Goal: Task Accomplishment & Management: Use online tool/utility

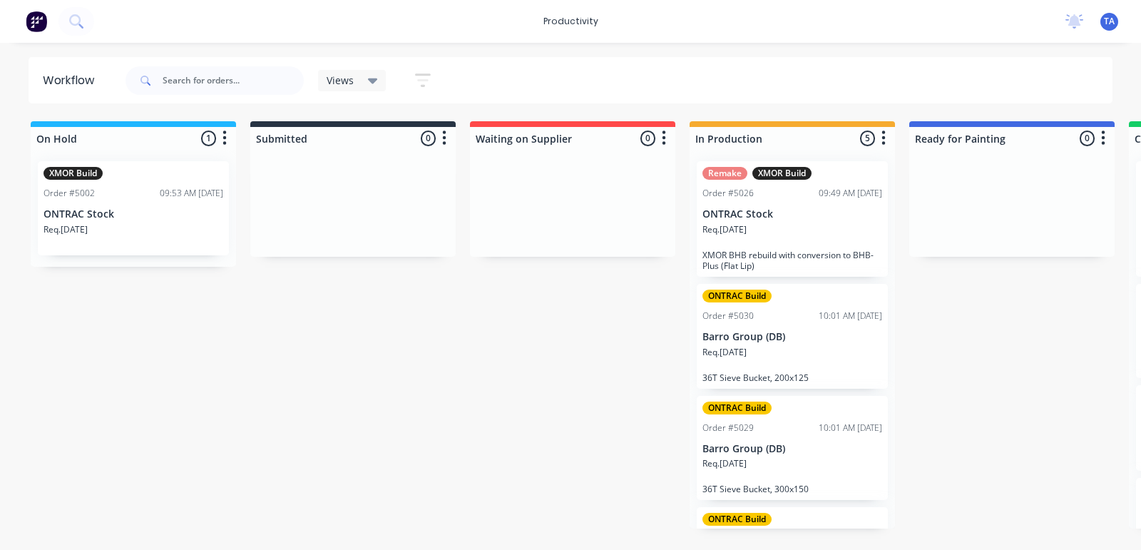
scroll to position [0, 201]
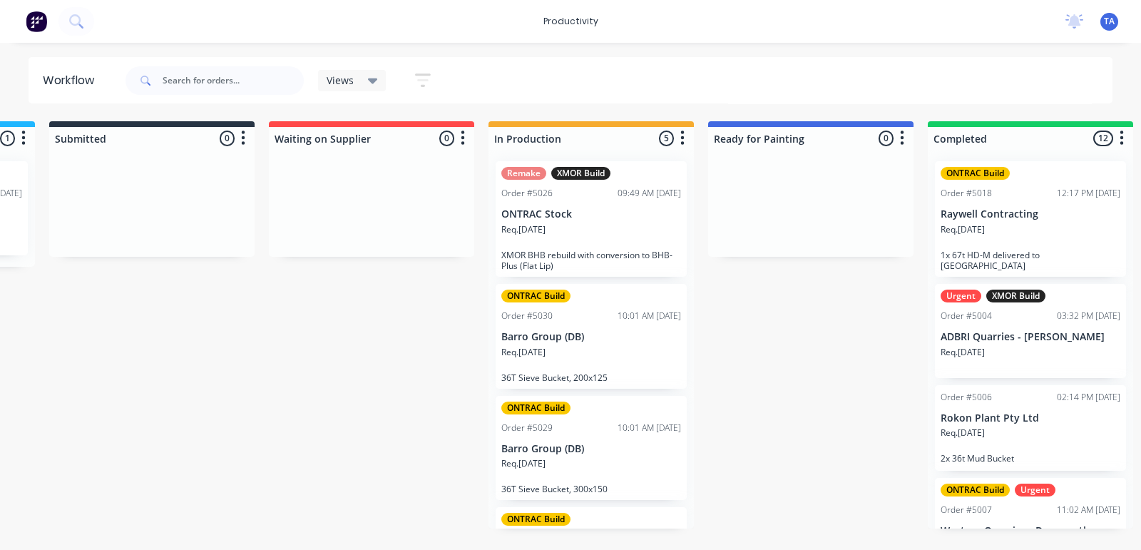
click at [627, 354] on div "Req. [DATE]" at bounding box center [591, 358] width 180 height 24
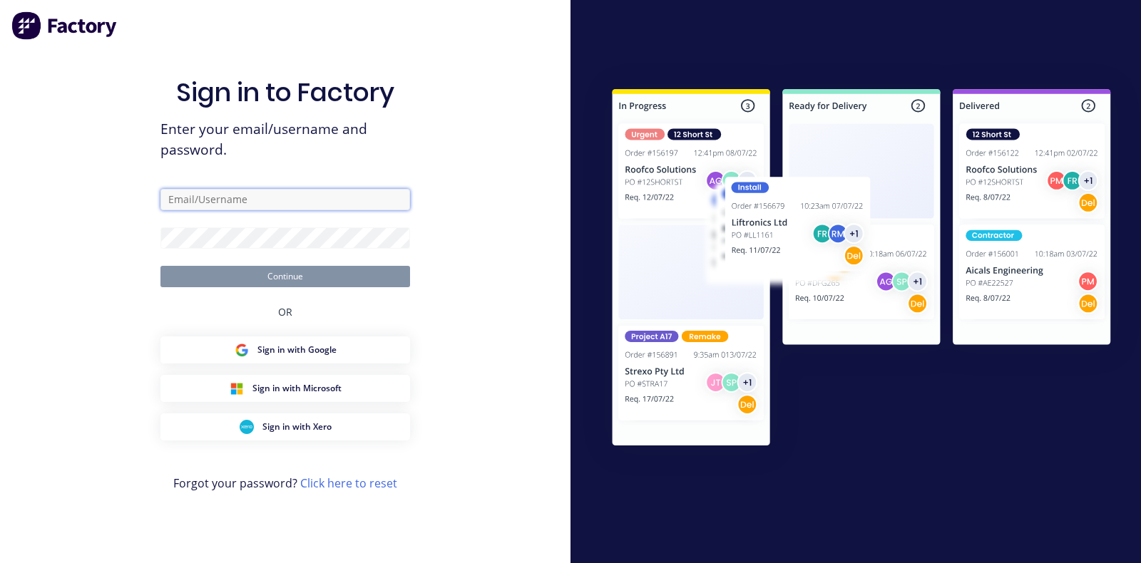
type input "[EMAIL_ADDRESS][DOMAIN_NAME]"
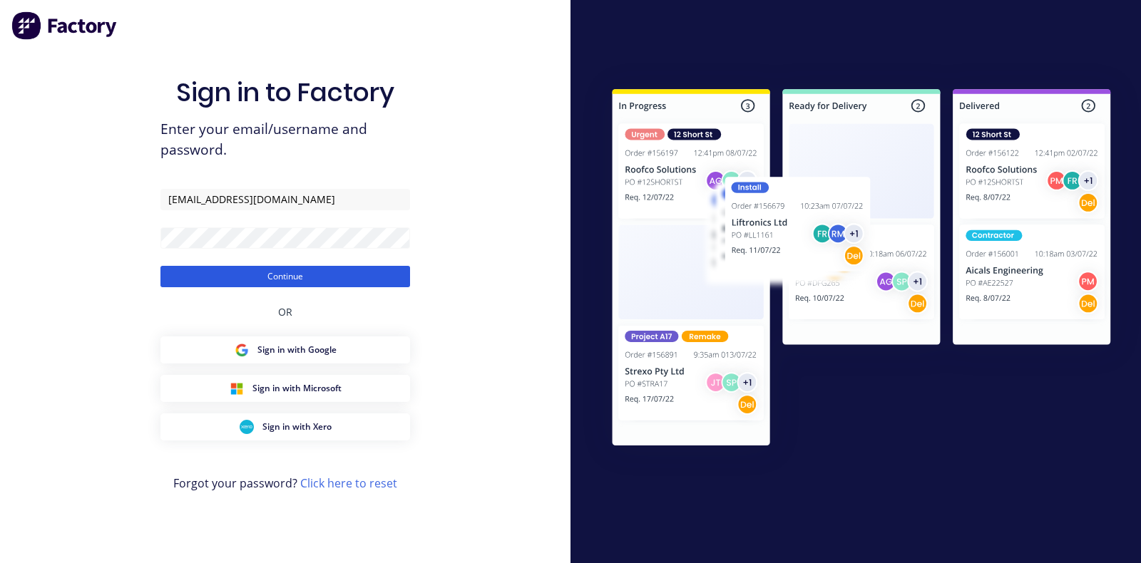
click at [187, 284] on button "Continue" at bounding box center [285, 276] width 250 height 21
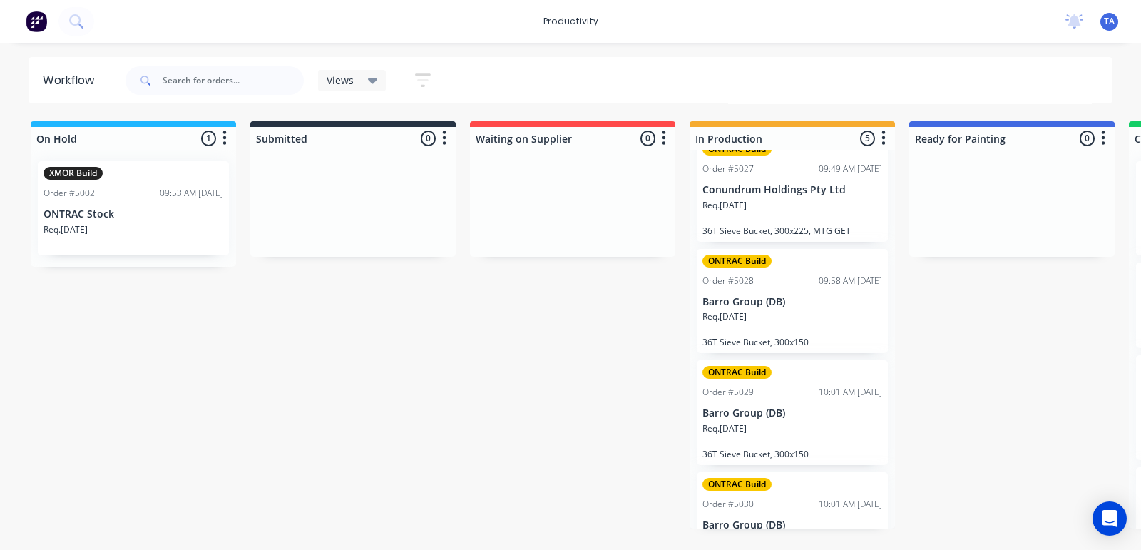
scroll to position [178, 0]
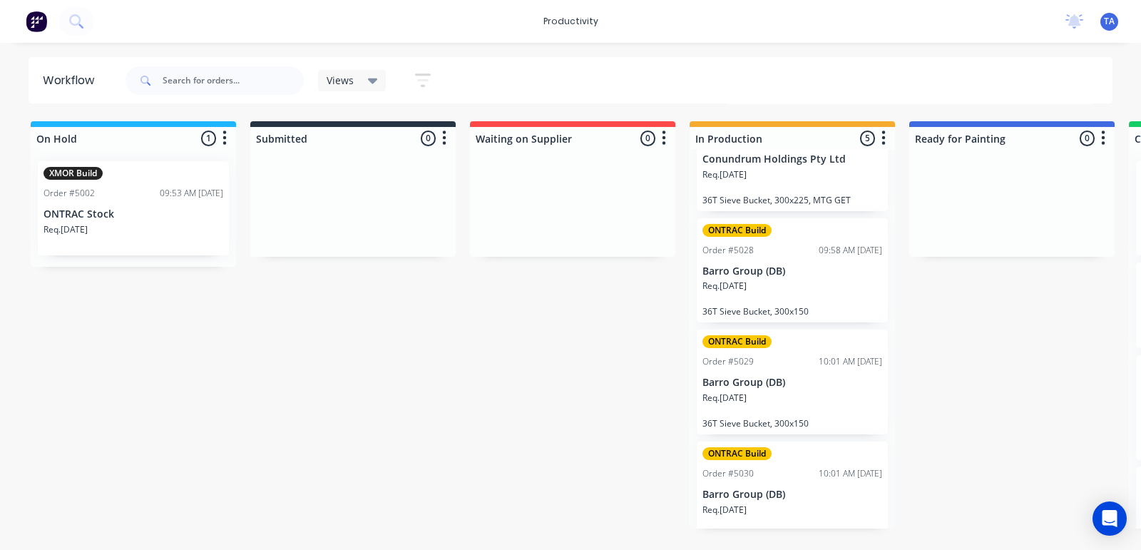
click at [773, 296] on div "Req. [DATE]" at bounding box center [792, 291] width 180 height 24
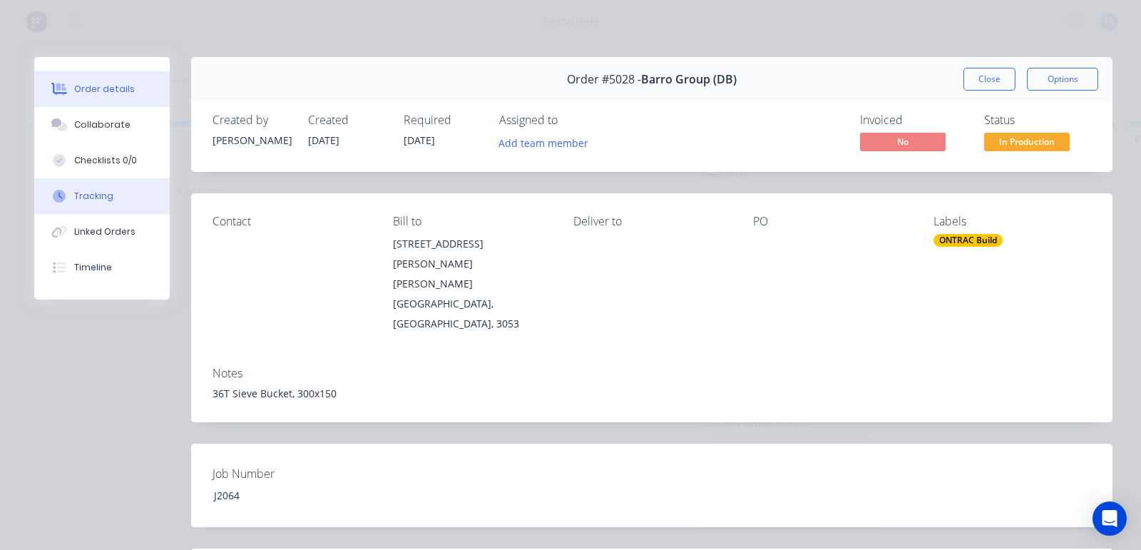
click at [107, 193] on div "Tracking" at bounding box center [93, 196] width 39 height 13
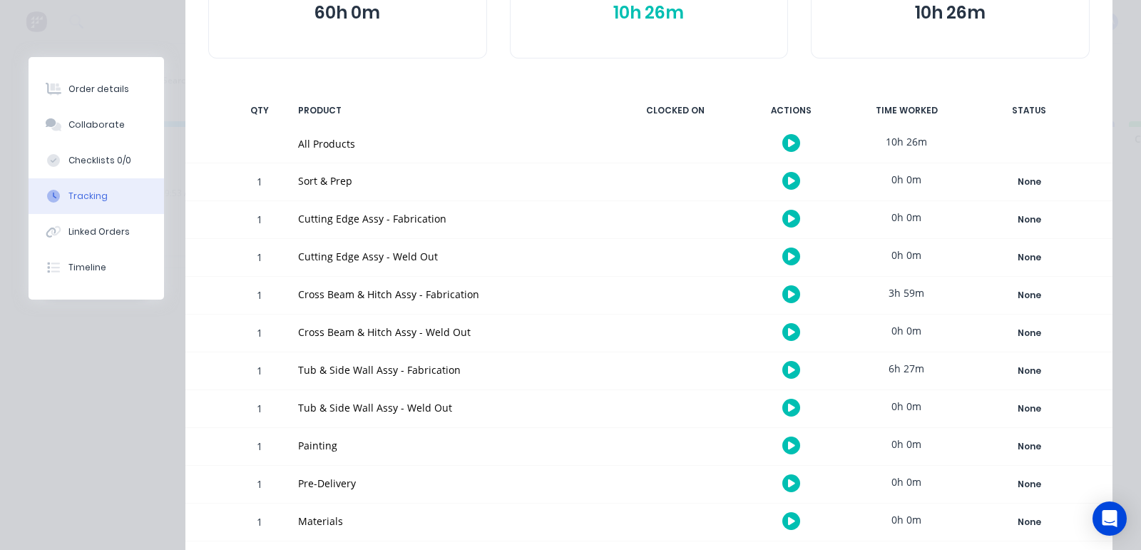
scroll to position [159, 0]
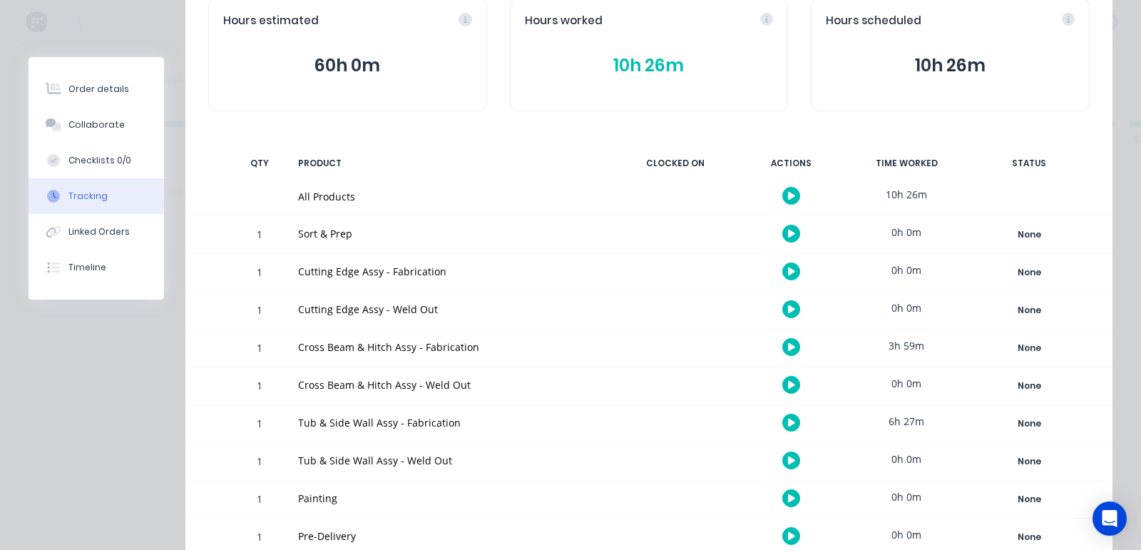
click at [650, 55] on button "10h 26m" at bounding box center [649, 65] width 249 height 27
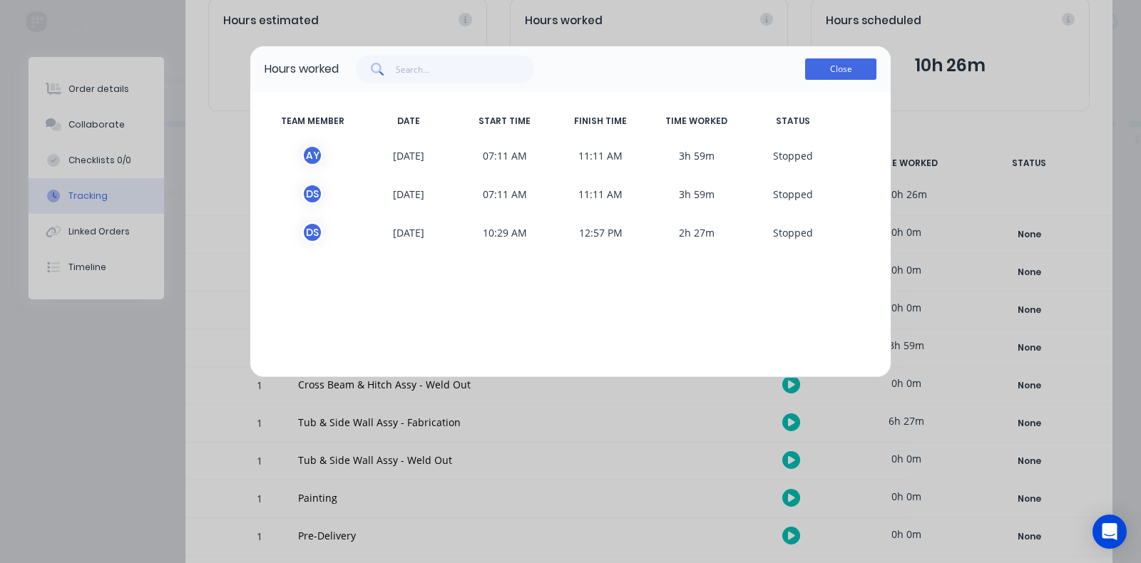
click at [855, 62] on button "Close" at bounding box center [840, 68] width 71 height 21
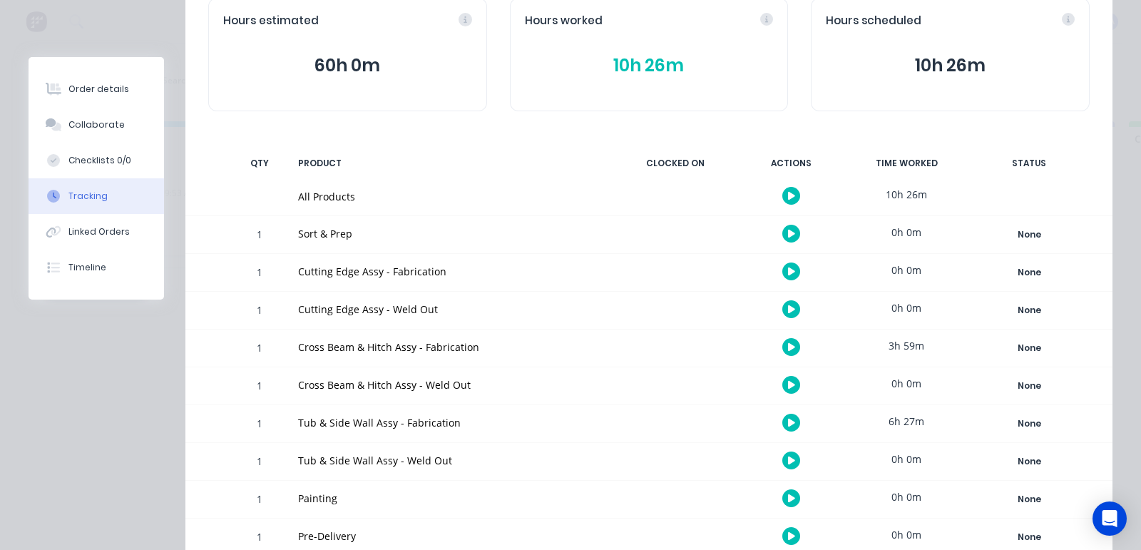
scroll to position [248, 0]
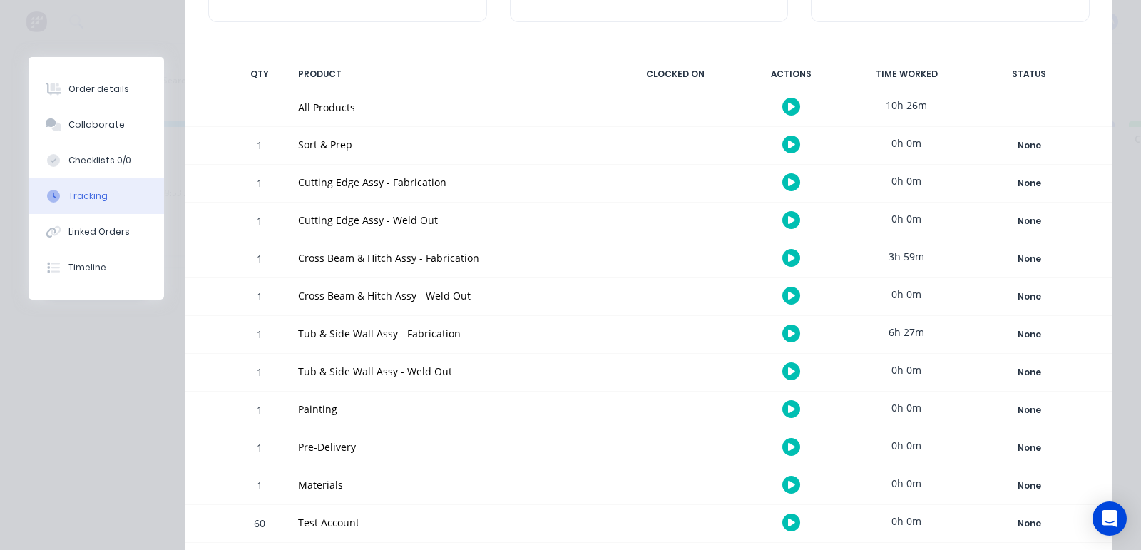
click at [788, 292] on icon "button" at bounding box center [791, 295] width 7 height 9
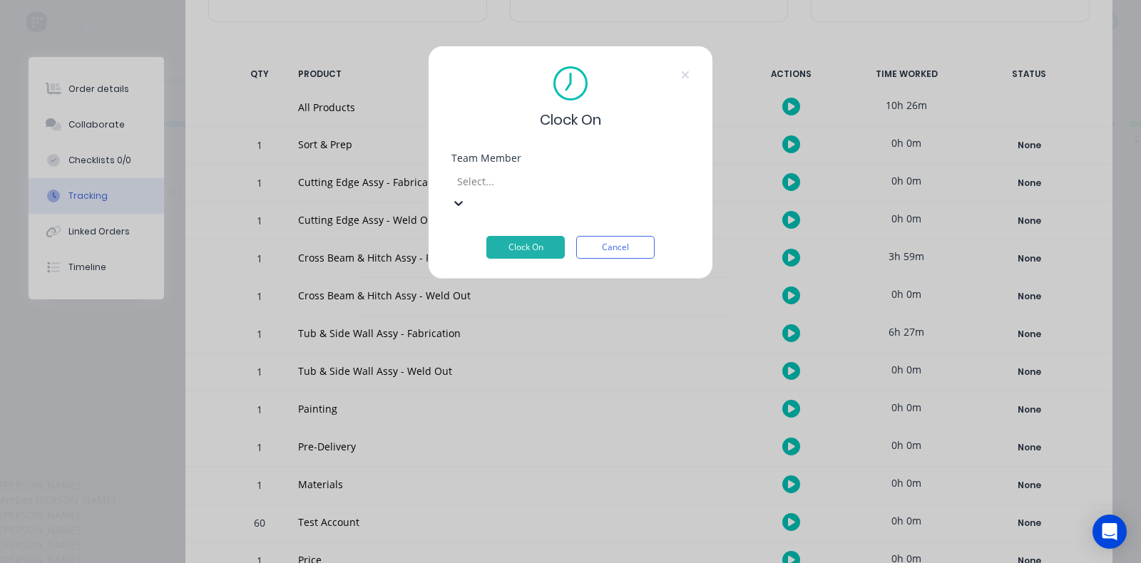
click at [545, 172] on div "Select..." at bounding box center [558, 180] width 214 height 21
click at [543, 549] on div "[PERSON_NAME]" at bounding box center [570, 559] width 1141 height 15
click at [535, 236] on button "Clock On" at bounding box center [525, 247] width 78 height 23
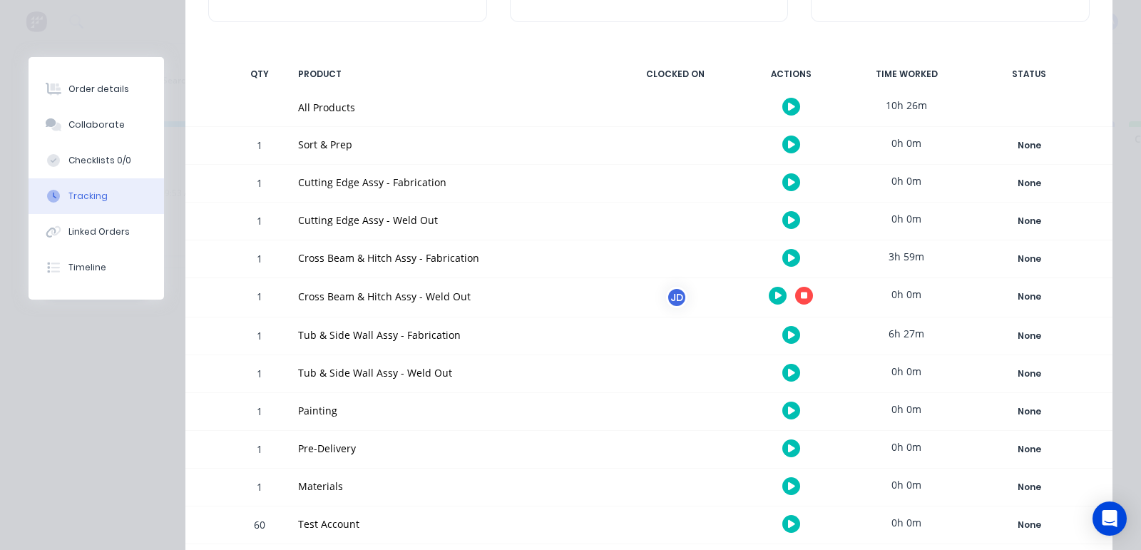
click at [788, 258] on icon "button" at bounding box center [791, 258] width 7 height 8
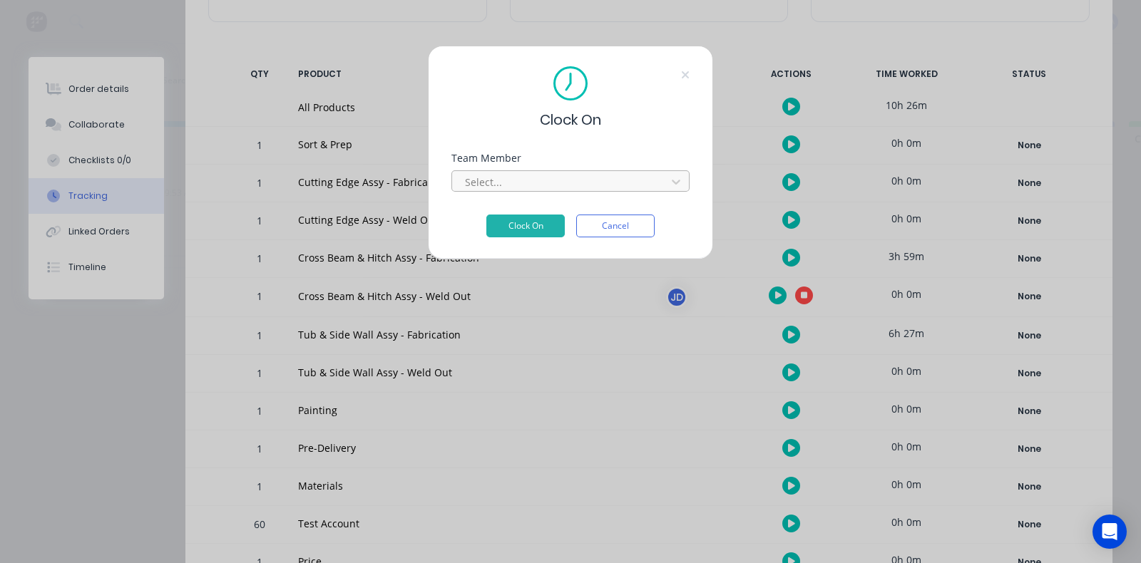
click at [506, 181] on div at bounding box center [560, 182] width 195 height 18
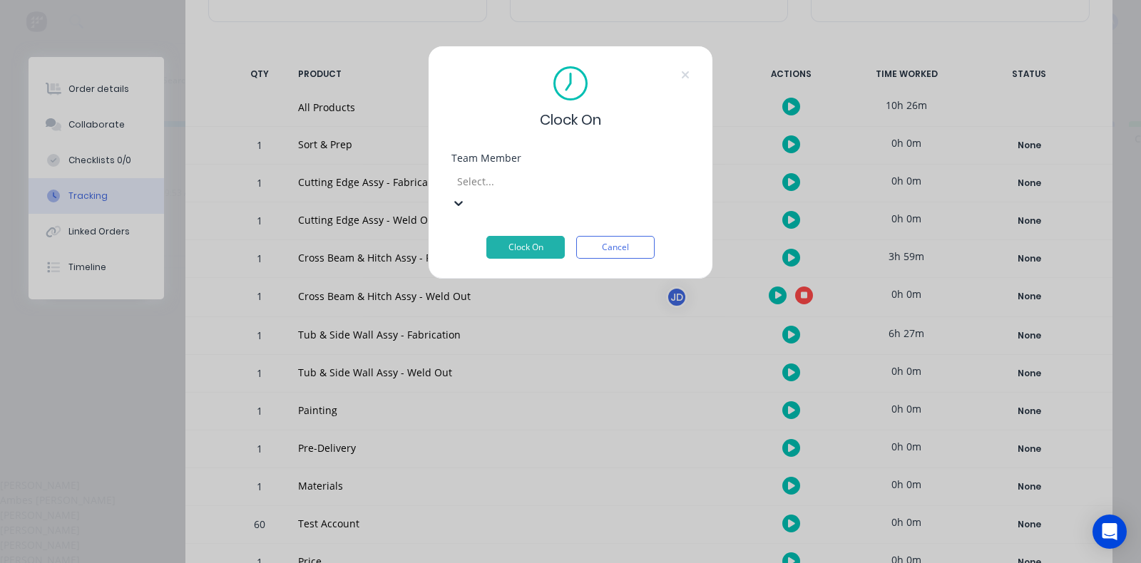
click at [528, 493] on div "Ambes [PERSON_NAME]" at bounding box center [570, 500] width 1141 height 15
click at [536, 236] on button "Clock On" at bounding box center [525, 247] width 78 height 23
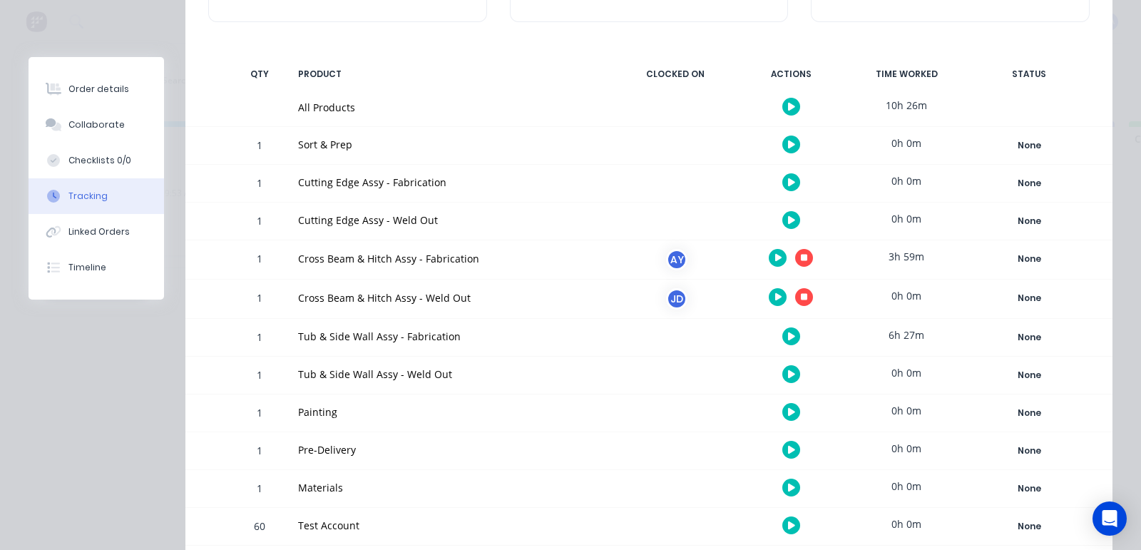
click at [775, 294] on icon "button" at bounding box center [778, 296] width 7 height 9
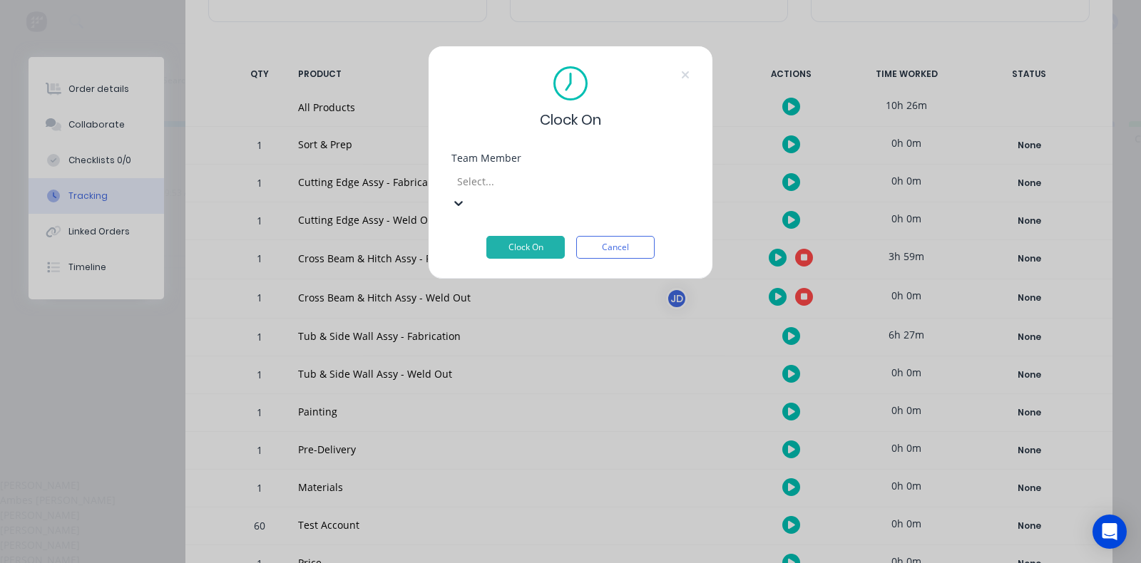
click at [604, 189] on div at bounding box center [558, 182] width 205 height 18
click at [523, 523] on div "[PERSON_NAME]" at bounding box center [570, 530] width 1141 height 15
click at [525, 236] on button "Clock On" at bounding box center [525, 247] width 78 height 23
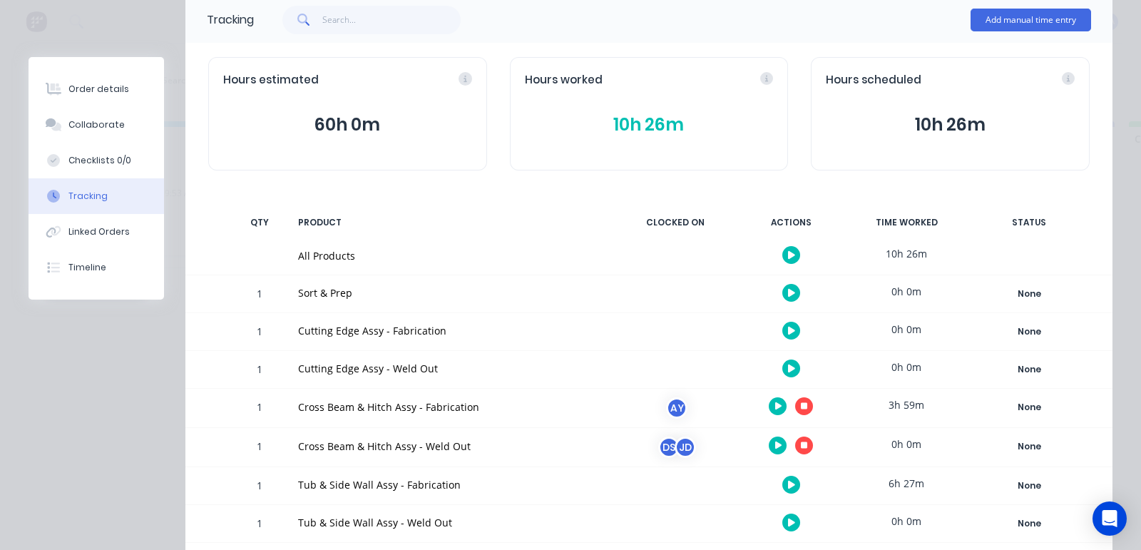
scroll to position [0, 0]
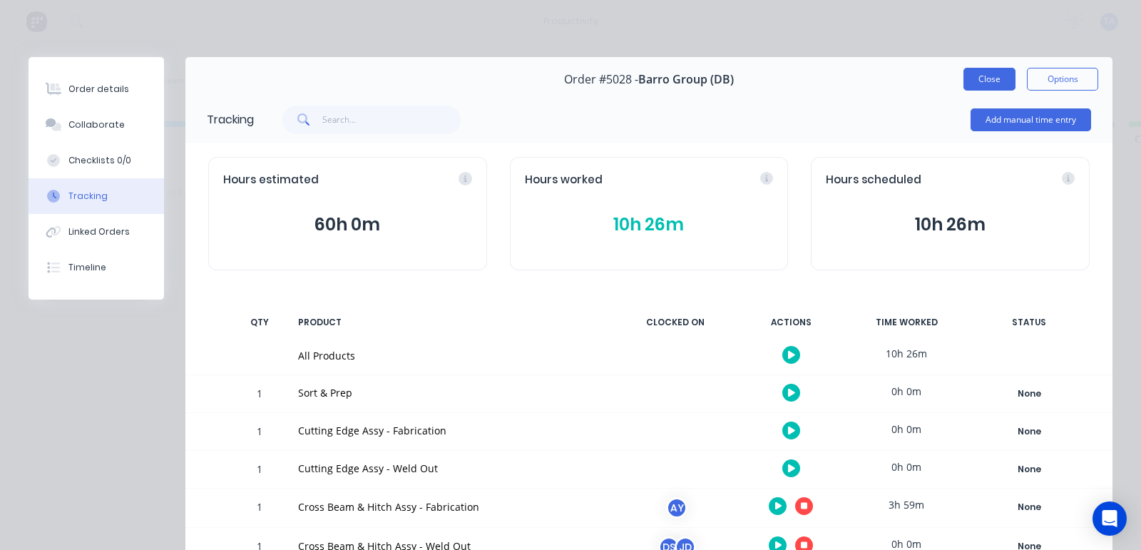
click at [963, 76] on button "Close" at bounding box center [989, 79] width 52 height 23
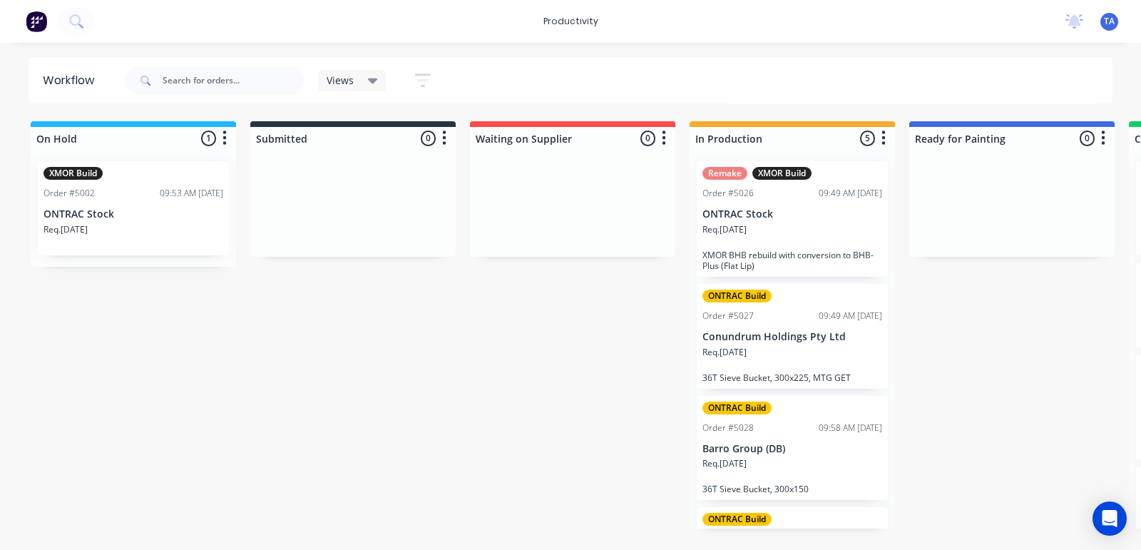
click at [777, 357] on div "Req. [DATE]" at bounding box center [792, 358] width 180 height 24
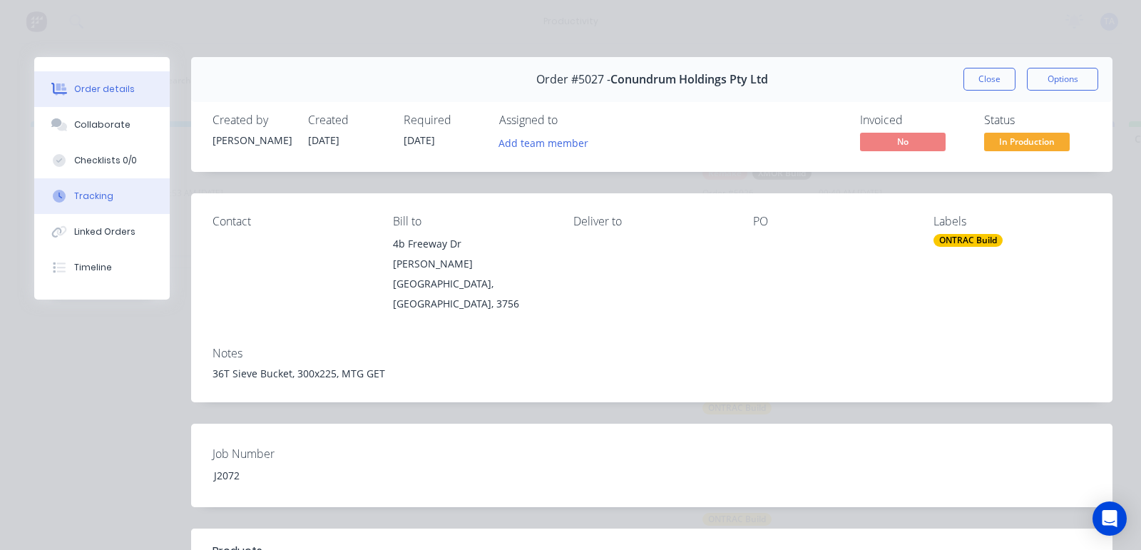
click at [114, 196] on button "Tracking" at bounding box center [101, 196] width 135 height 36
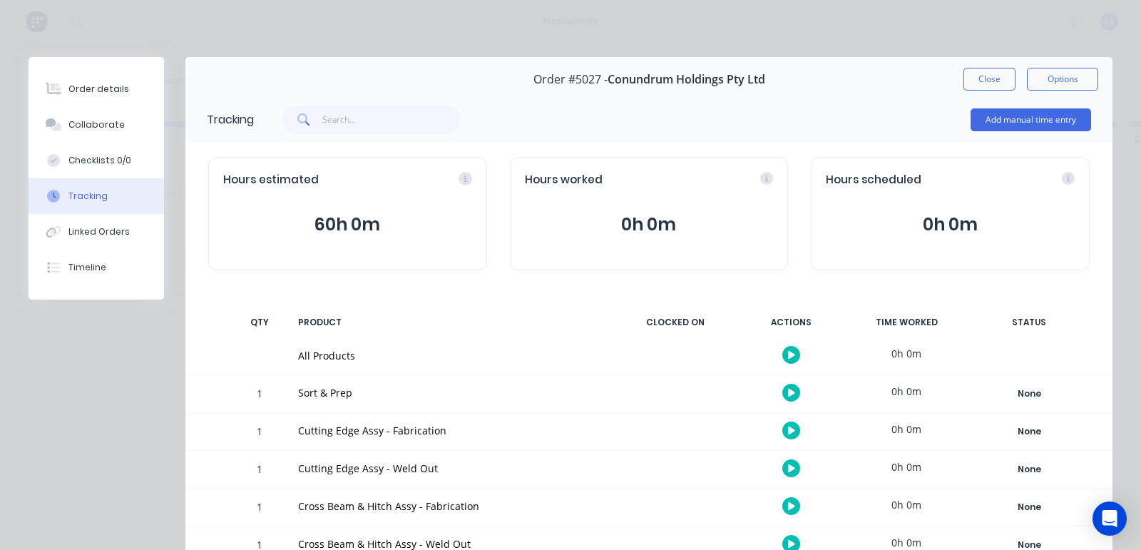
click at [782, 426] on button "button" at bounding box center [791, 430] width 18 height 18
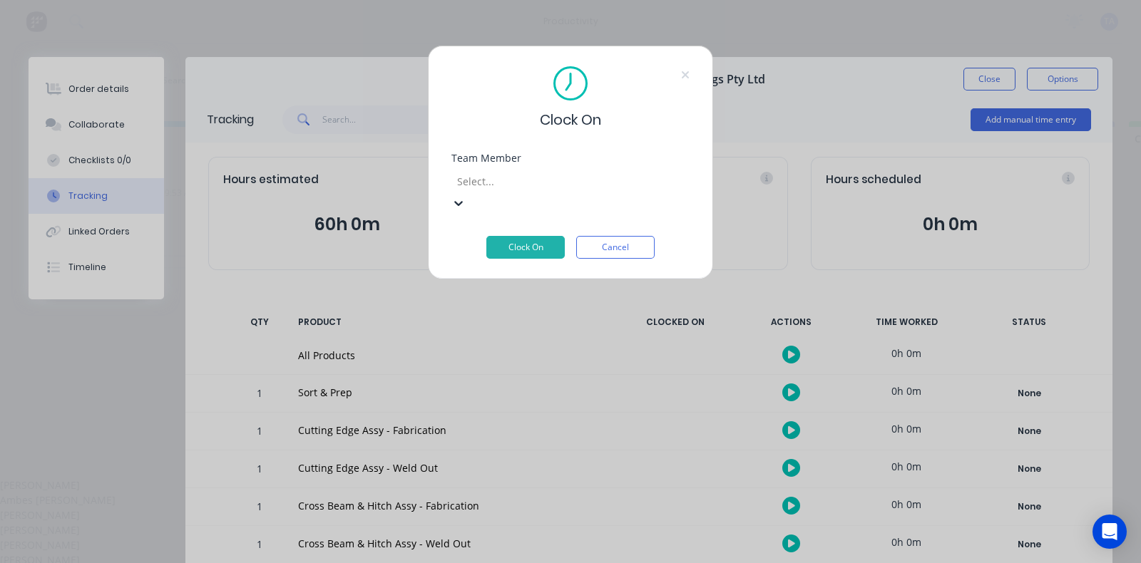
click at [547, 174] on div at bounding box center [558, 182] width 205 height 18
click at [499, 508] on div "[PERSON_NAME]" at bounding box center [570, 515] width 1141 height 15
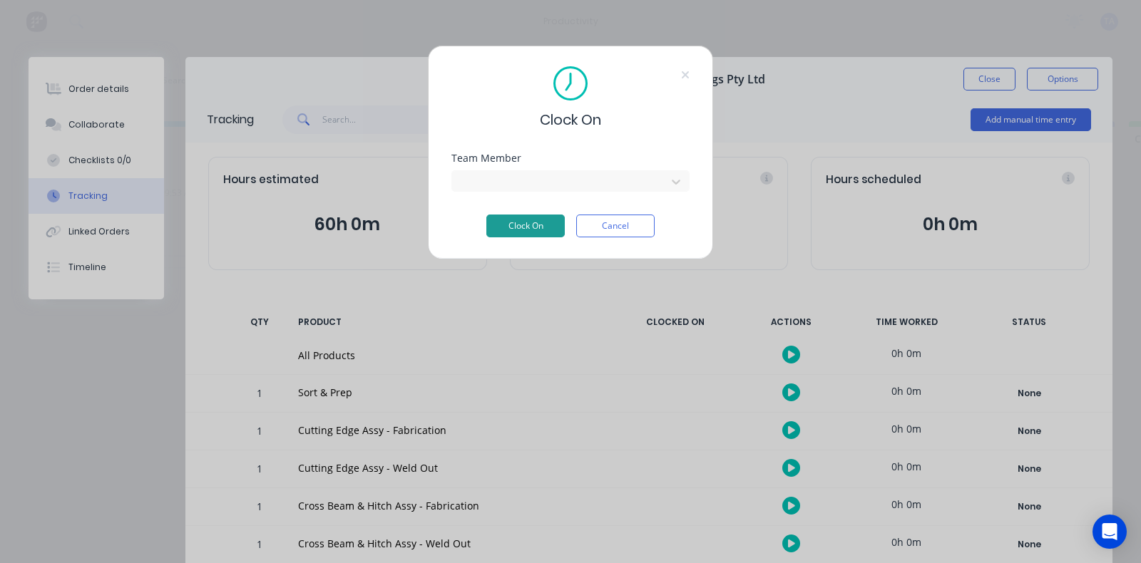
click at [517, 227] on button "Clock On" at bounding box center [525, 226] width 78 height 23
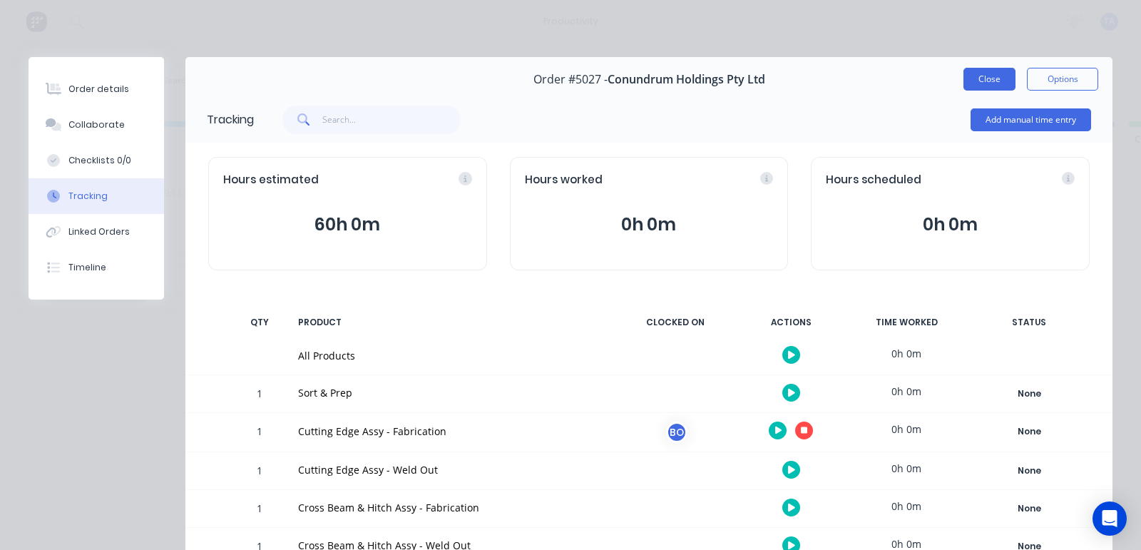
click at [963, 70] on button "Close" at bounding box center [989, 79] width 52 height 23
